Goal: Download file/media

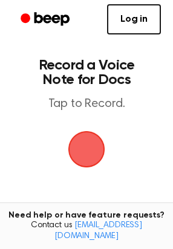
click at [92, 144] on span "button" at bounding box center [86, 149] width 34 height 34
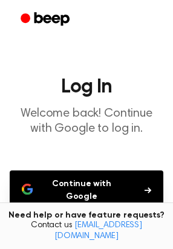
click at [100, 181] on button "Continue with Google" at bounding box center [86, 190] width 153 height 40
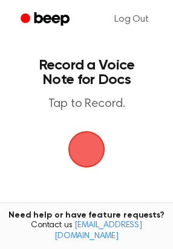
click at [88, 155] on span "button" at bounding box center [86, 149] width 34 height 34
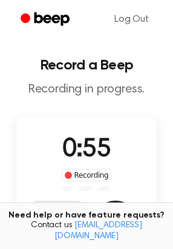
click at [108, 207] on button "Save" at bounding box center [115, 225] width 48 height 48
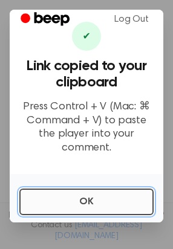
click at [76, 203] on button "OK" at bounding box center [86, 201] width 134 height 27
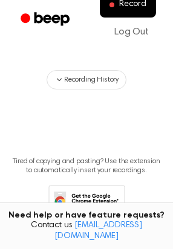
scroll to position [123, 0]
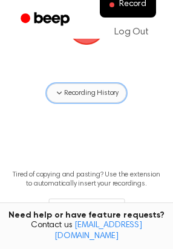
click at [100, 88] on span "Recording History" at bounding box center [91, 93] width 54 height 11
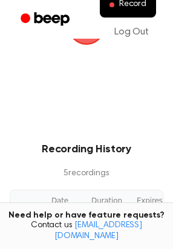
scroll to position [178, 0]
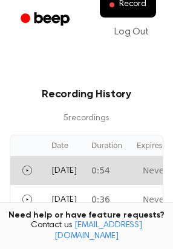
drag, startPoint x: 122, startPoint y: 170, endPoint x: 142, endPoint y: 164, distance: 20.8
click at [129, 164] on td "0:54" at bounding box center [106, 170] width 45 height 29
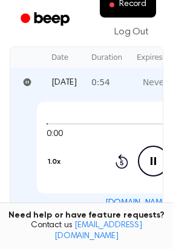
scroll to position [287, 0]
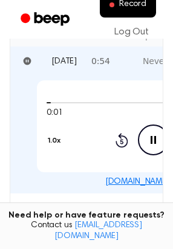
click at [157, 137] on icon "Pause Audio" at bounding box center [153, 139] width 31 height 31
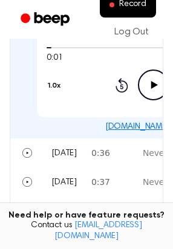
scroll to position [397, 0]
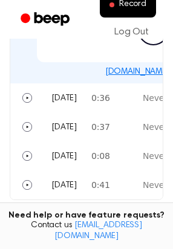
click at [143, 70] on link "beep.audio/afZk2Fy" at bounding box center [153, 72] width 96 height 8
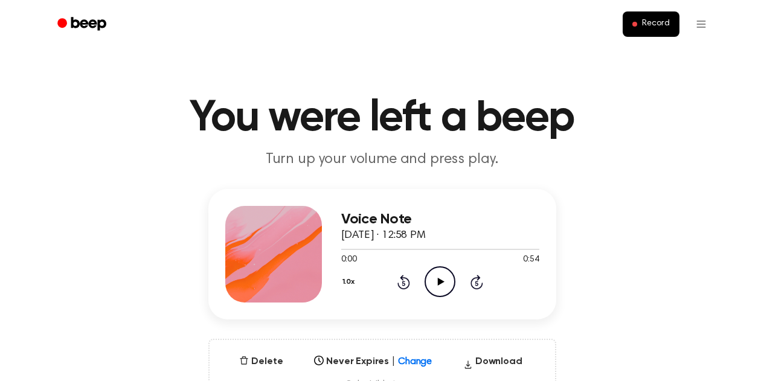
click at [486, 353] on div "Delete Never Expires | Change Select... Download Only visible to you" at bounding box center [382, 373] width 348 height 68
click at [497, 363] on button "Download" at bounding box center [493, 364] width 69 height 19
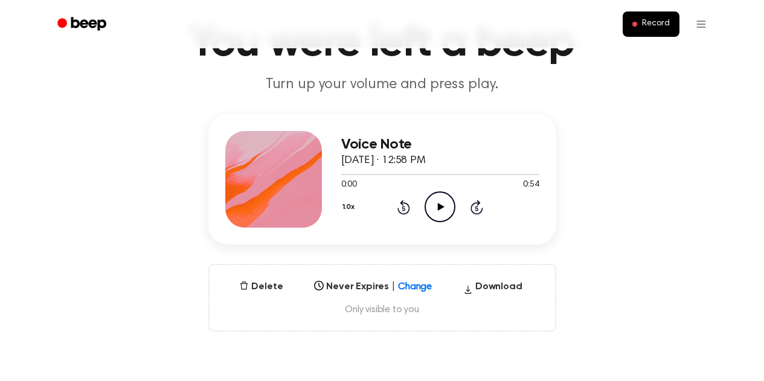
scroll to position [60, 0]
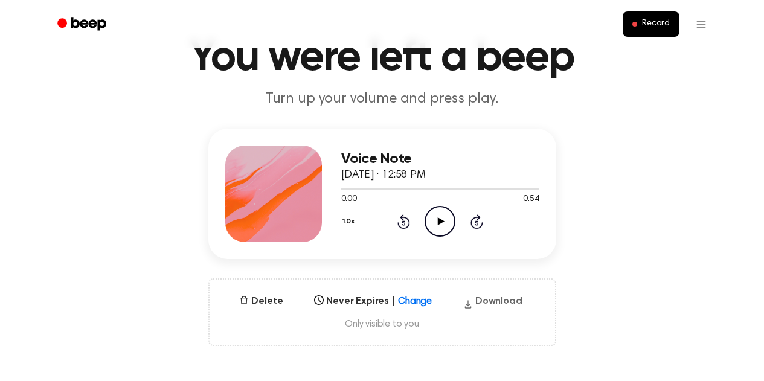
click at [485, 297] on button "Download" at bounding box center [493, 303] width 69 height 19
